Goal: Check status: Check status

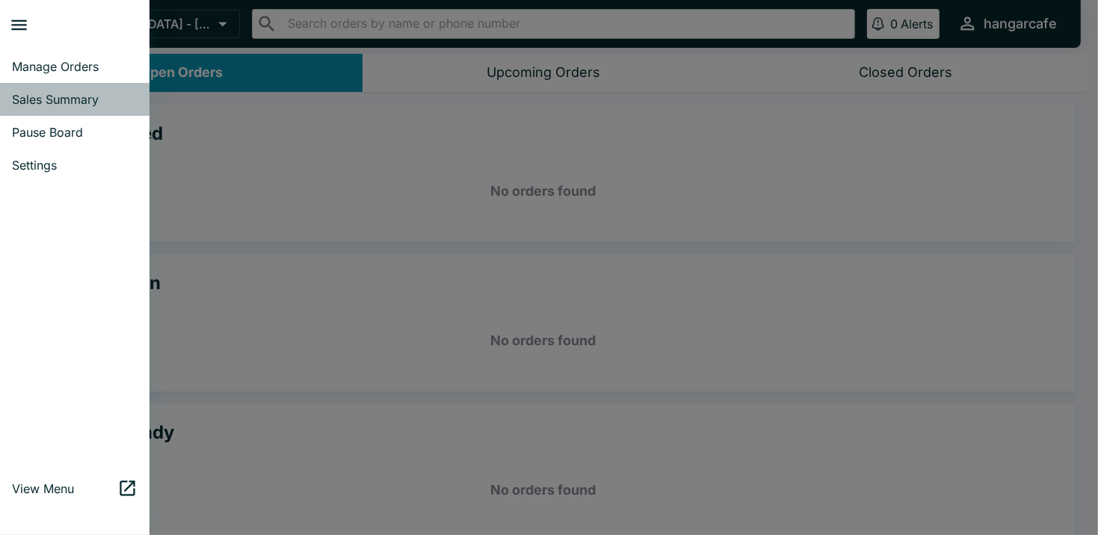
click at [72, 98] on span "Sales Summary" at bounding box center [75, 99] width 126 height 15
select select "03:00"
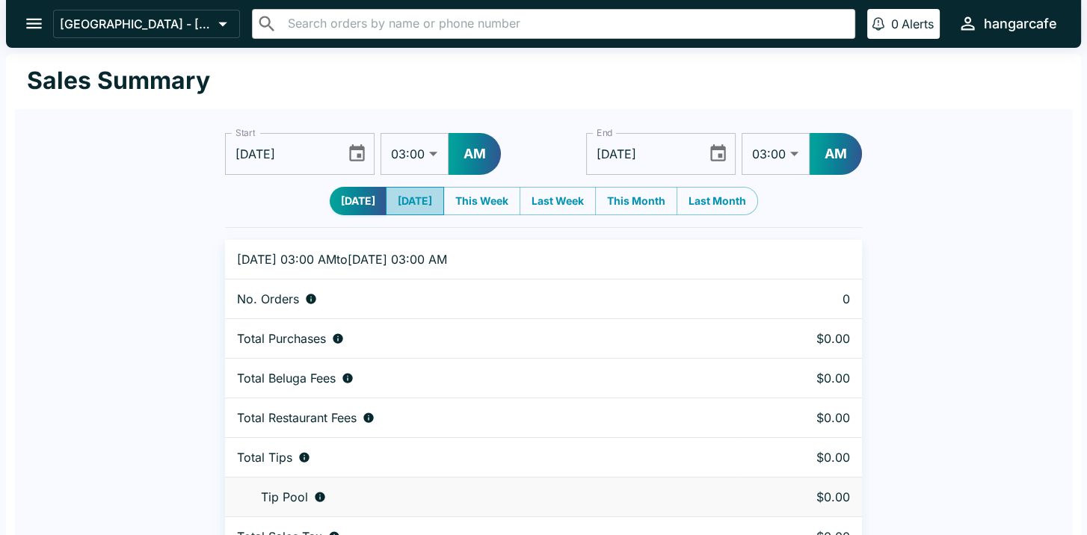
click at [404, 199] on button "[DATE]" at bounding box center [415, 201] width 58 height 28
type input "[DATE]"
click at [409, 200] on button "[DATE]" at bounding box center [415, 201] width 57 height 28
